Goal: Find specific page/section: Find specific page/section

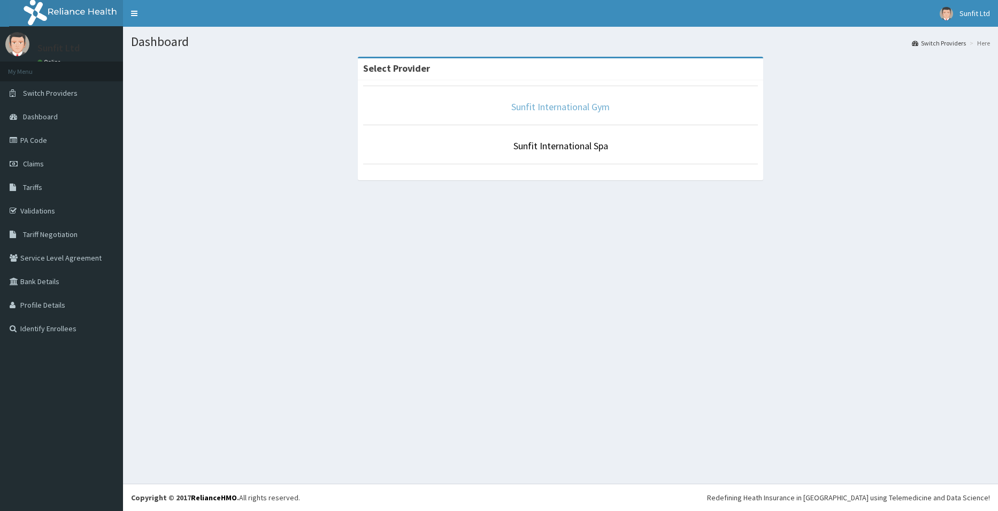
click at [565, 104] on link "Sunfit International Gym" at bounding box center [560, 107] width 98 height 12
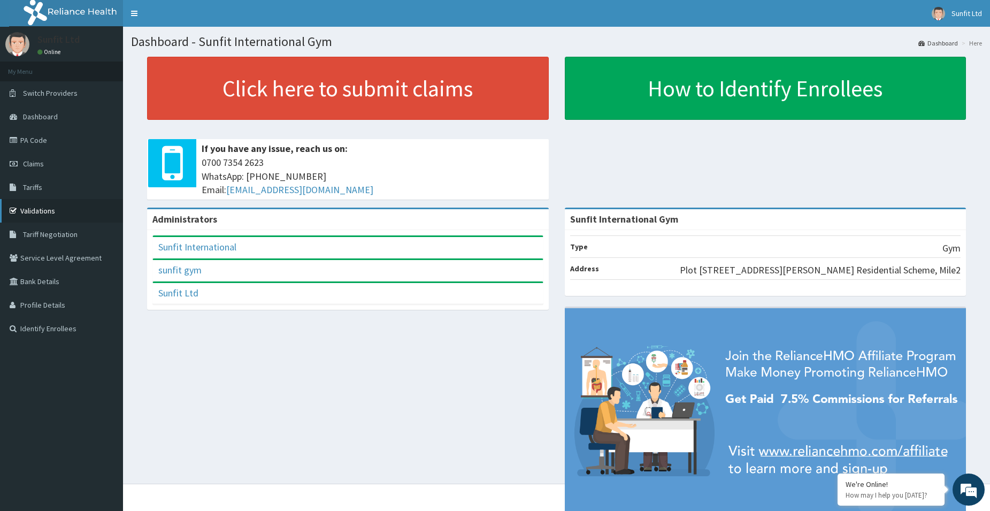
click at [35, 213] on link "Validations" at bounding box center [61, 211] width 123 height 24
